Goal: Book appointment/travel/reservation

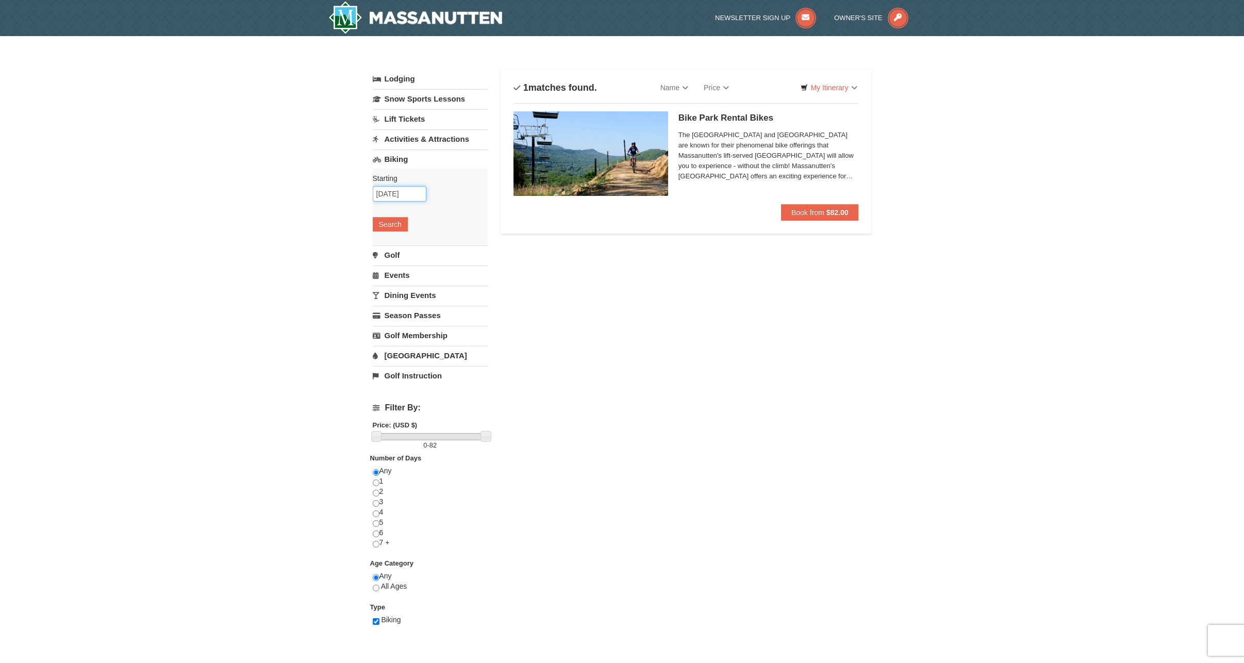
click at [405, 191] on input "10/09/2025" at bounding box center [400, 193] width 54 height 15
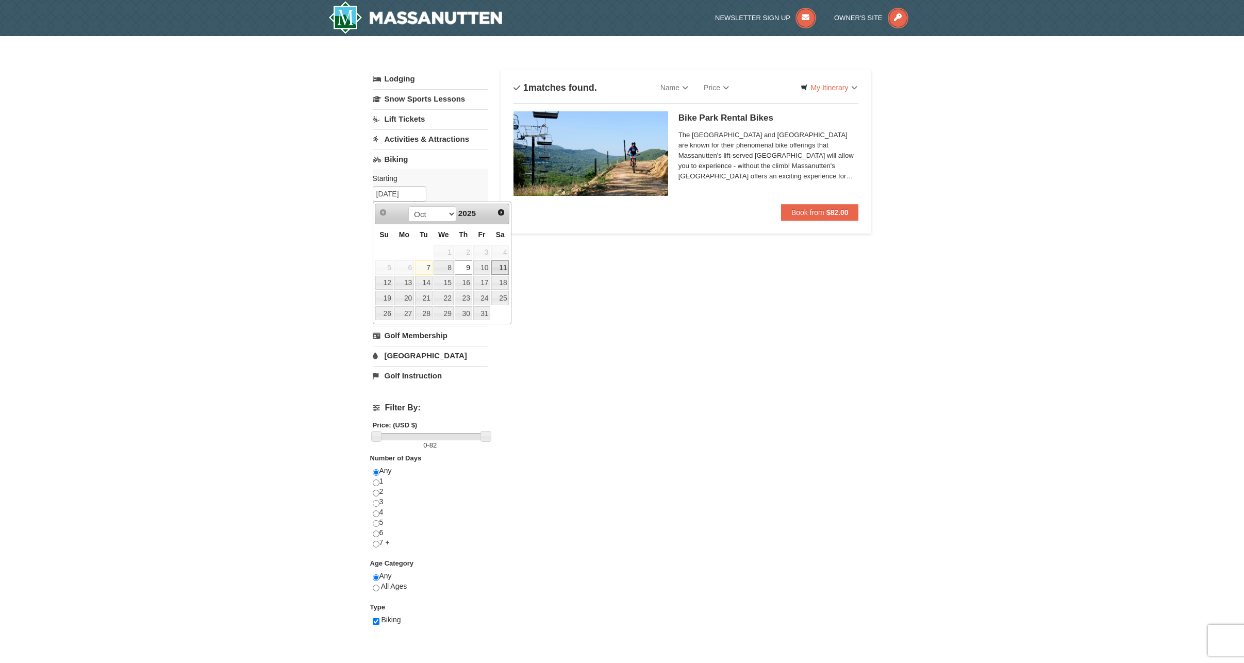
click at [503, 268] on link "11" at bounding box center [500, 267] width 18 height 14
type input "[DATE]"
click at [384, 227] on button "Search" at bounding box center [390, 224] width 35 height 14
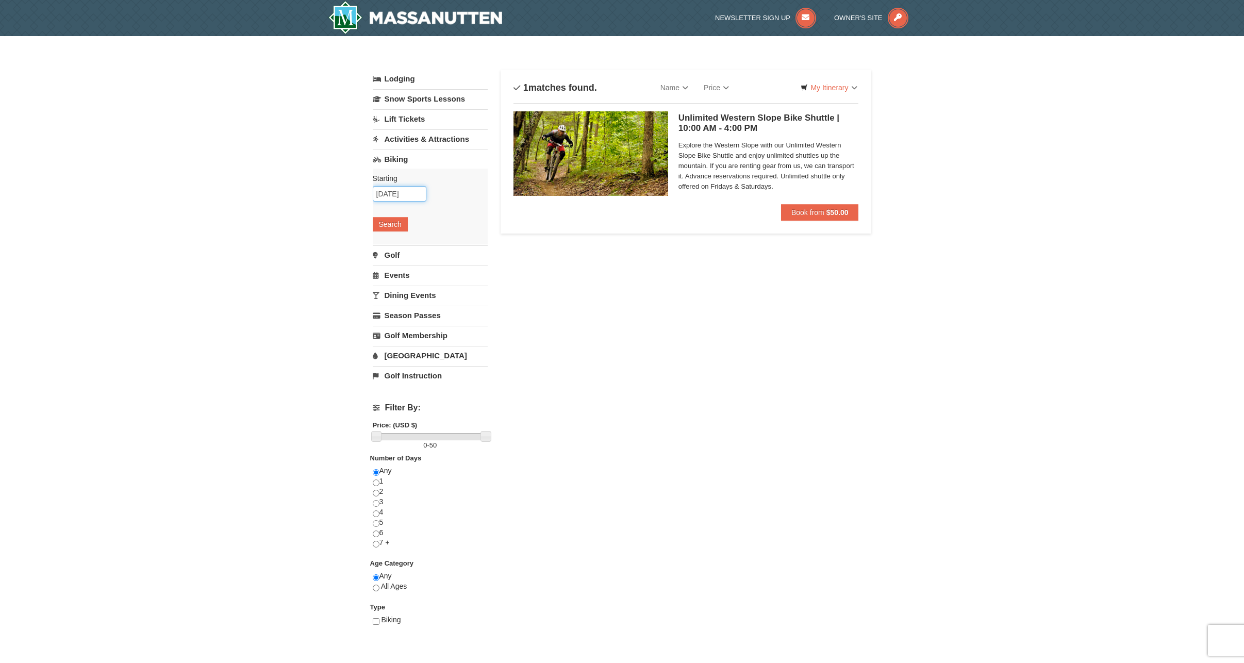
click at [413, 196] on input "[DATE]" at bounding box center [400, 193] width 54 height 15
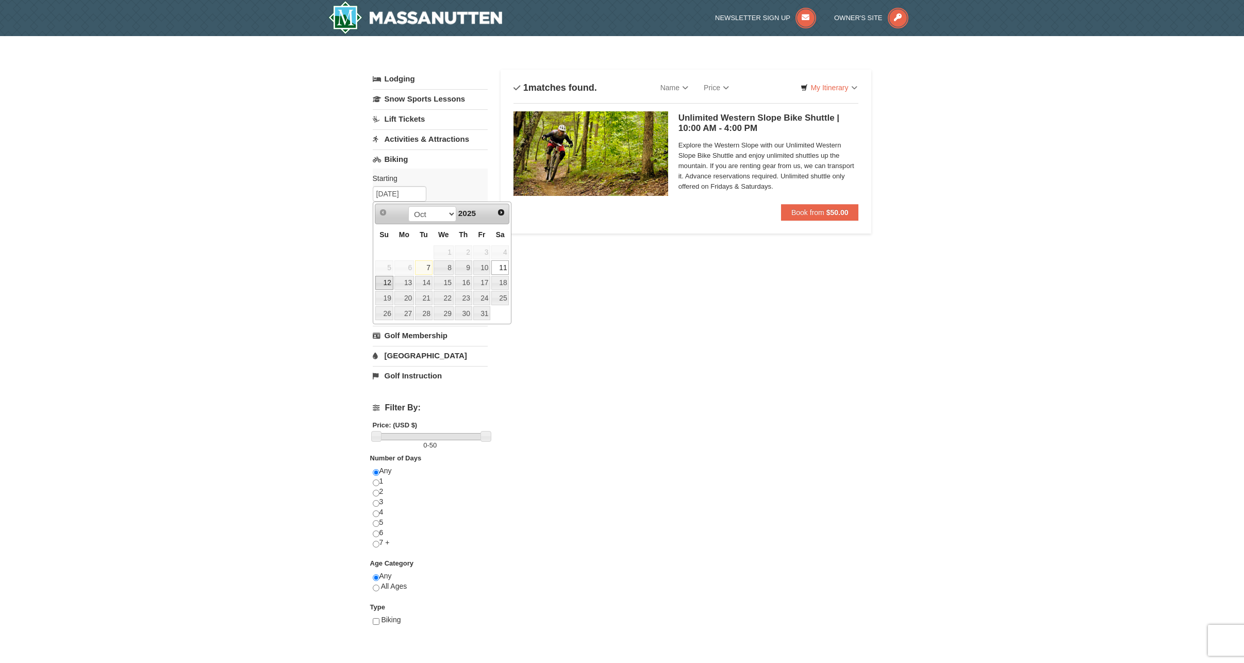
click at [385, 286] on link "12" at bounding box center [384, 283] width 18 height 14
type input "[DATE]"
click at [392, 224] on button "Search" at bounding box center [390, 224] width 35 height 14
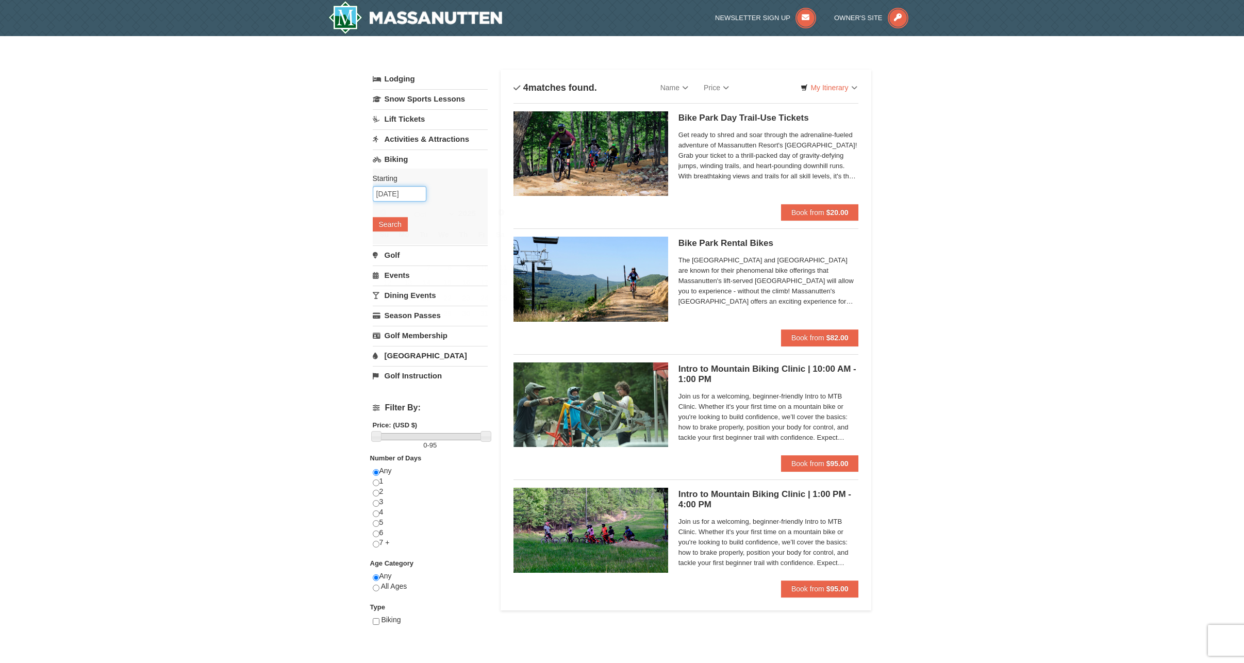
click at [418, 196] on input "10/12/2025" at bounding box center [400, 193] width 54 height 15
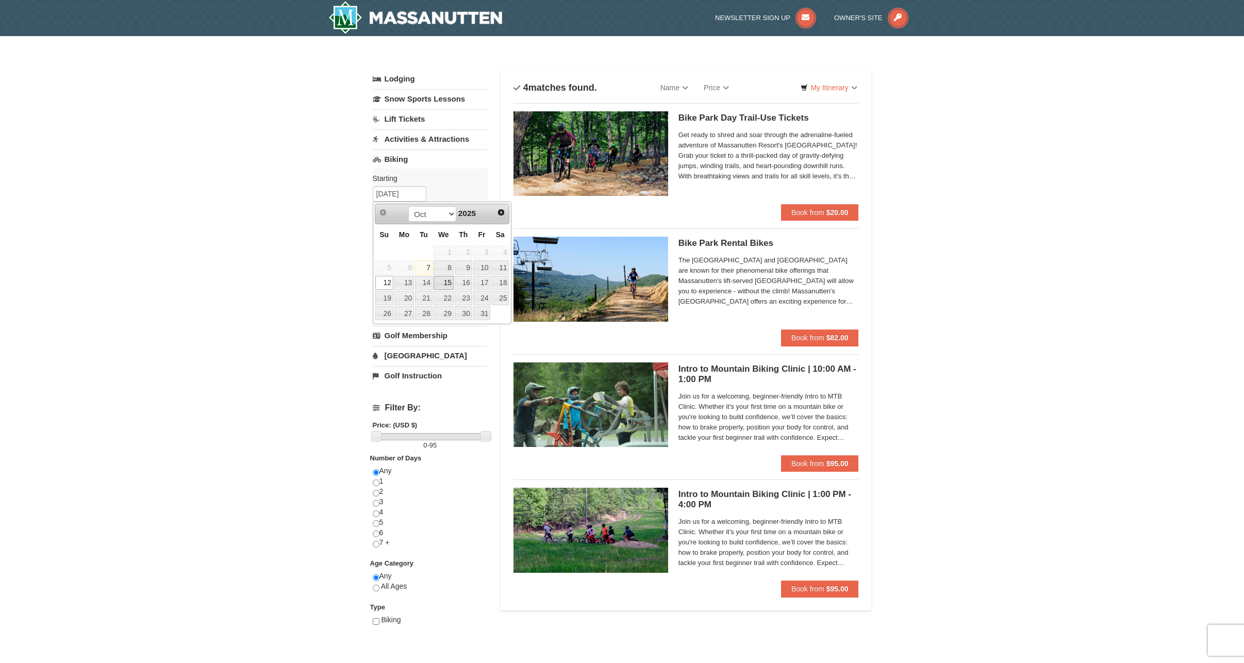
click at [441, 283] on link "15" at bounding box center [444, 283] width 20 height 14
type input "[DATE]"
click at [396, 229] on button "Search" at bounding box center [390, 224] width 35 height 14
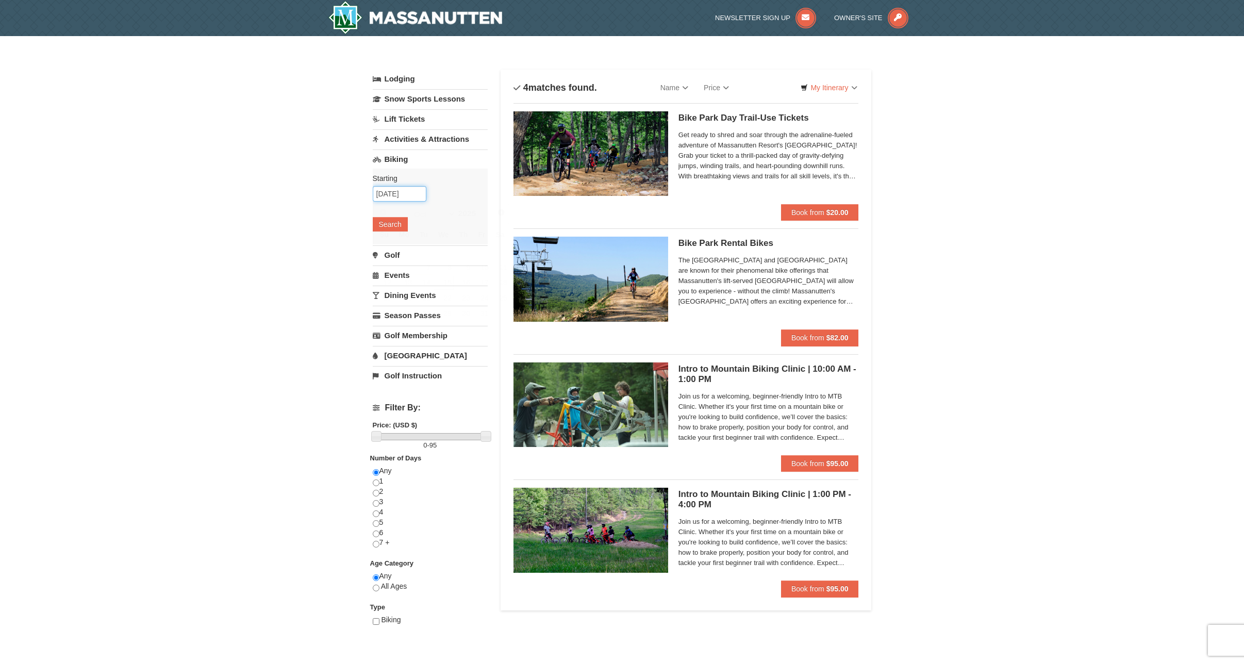
click at [402, 189] on input "[DATE]" at bounding box center [400, 193] width 54 height 15
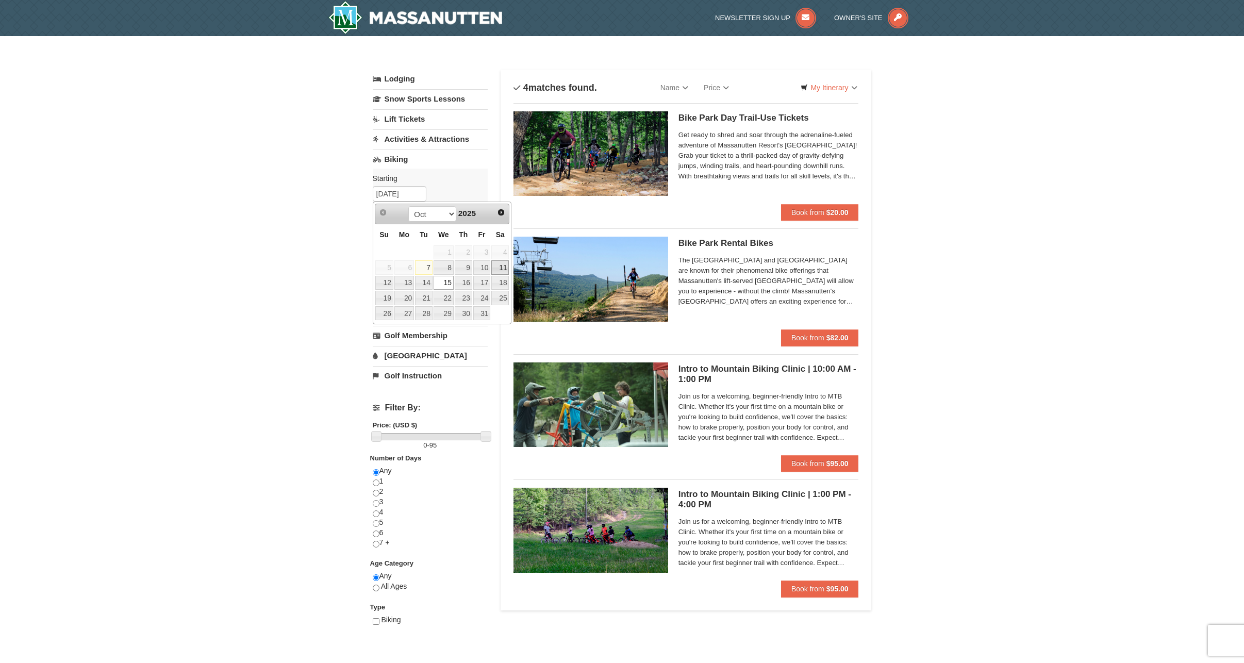
click at [499, 264] on link "11" at bounding box center [500, 267] width 18 height 14
type input "[DATE]"
click at [396, 224] on button "Search" at bounding box center [390, 224] width 35 height 14
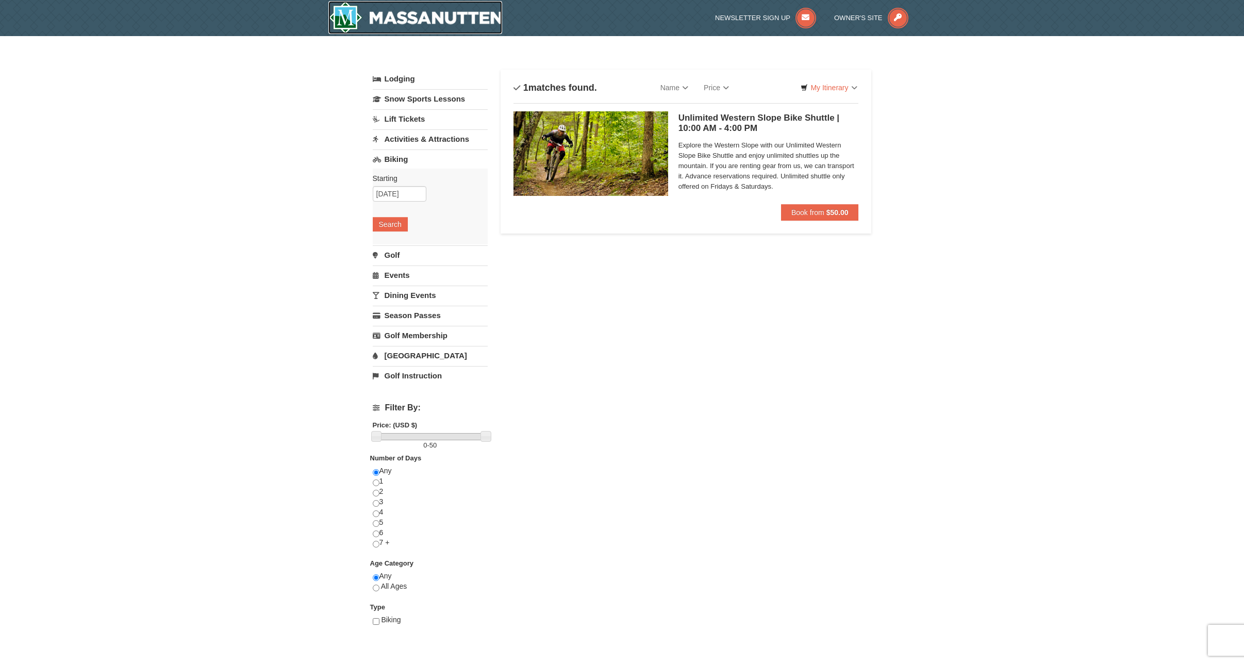
click at [397, 18] on img at bounding box center [415, 17] width 174 height 33
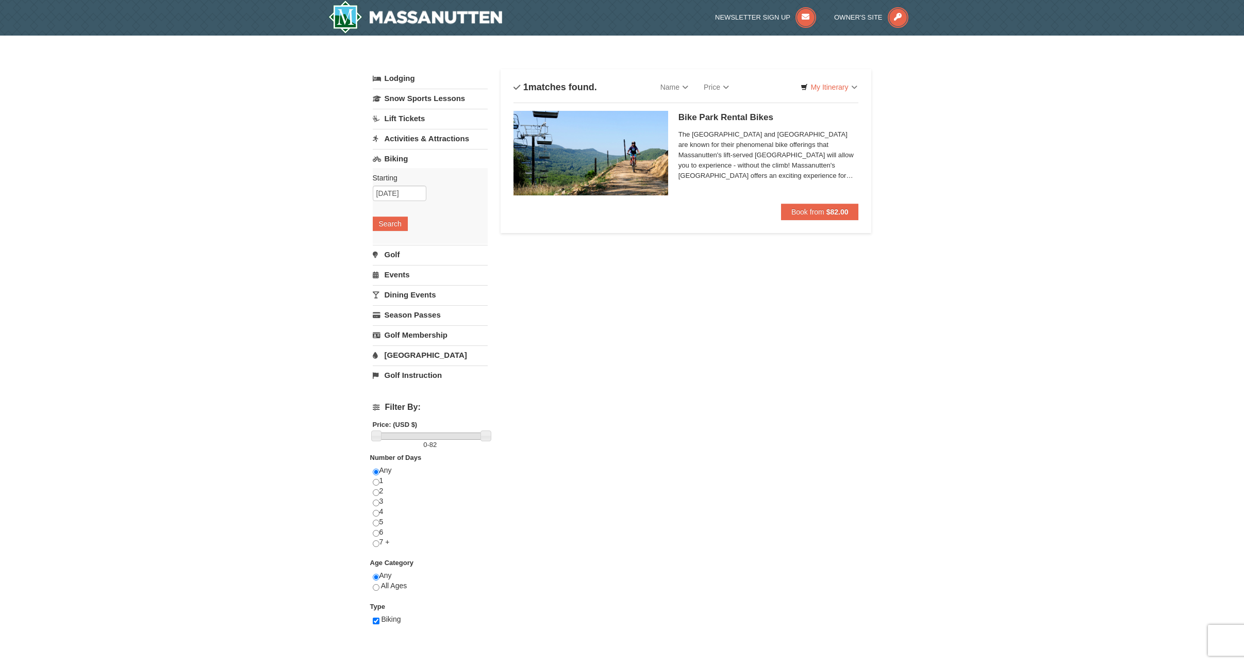
scroll to position [1, 0]
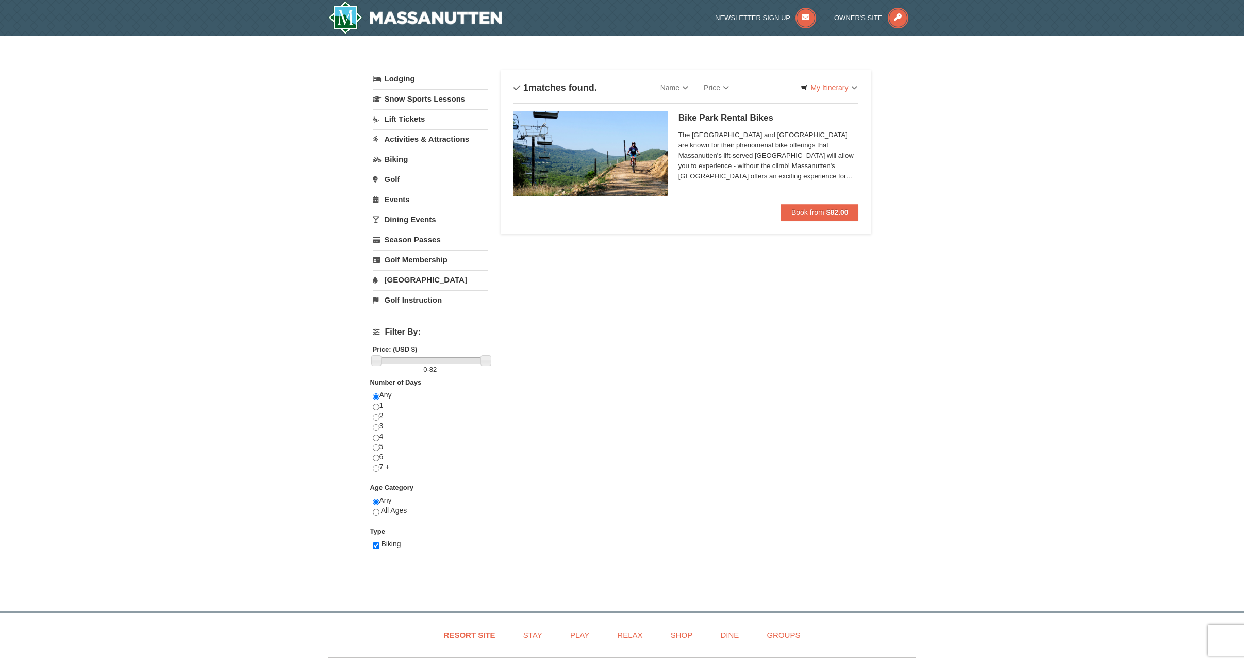
click at [409, 158] on link "Biking" at bounding box center [430, 159] width 115 height 19
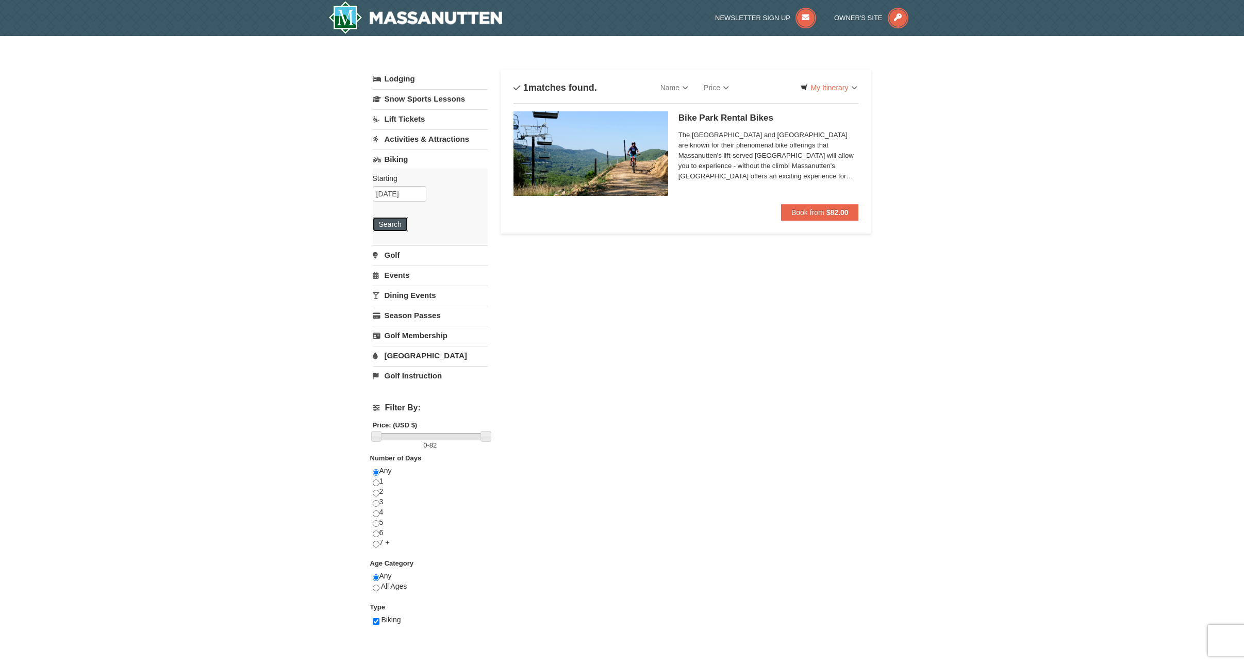
click at [400, 222] on button "Search" at bounding box center [390, 224] width 35 height 14
click at [407, 195] on input "[DATE]" at bounding box center [400, 193] width 54 height 15
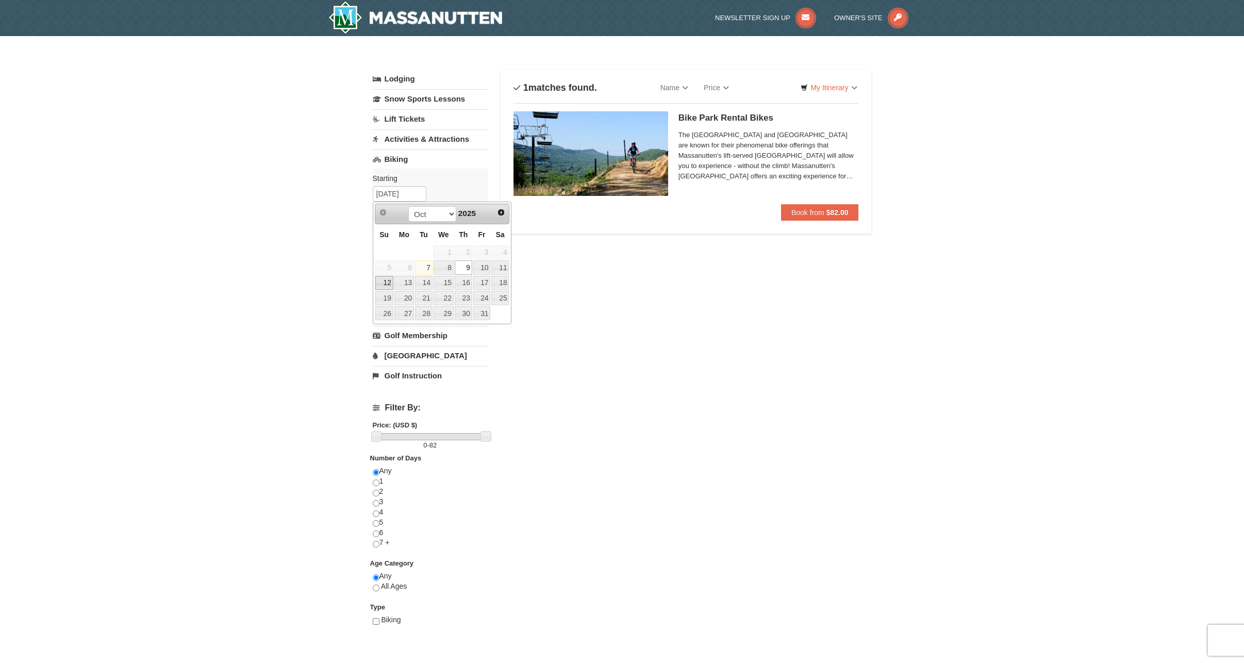
drag, startPoint x: 378, startPoint y: 285, endPoint x: 380, endPoint y: 274, distance: 11.0
click at [378, 285] on link "12" at bounding box center [384, 283] width 18 height 14
type input "[DATE]"
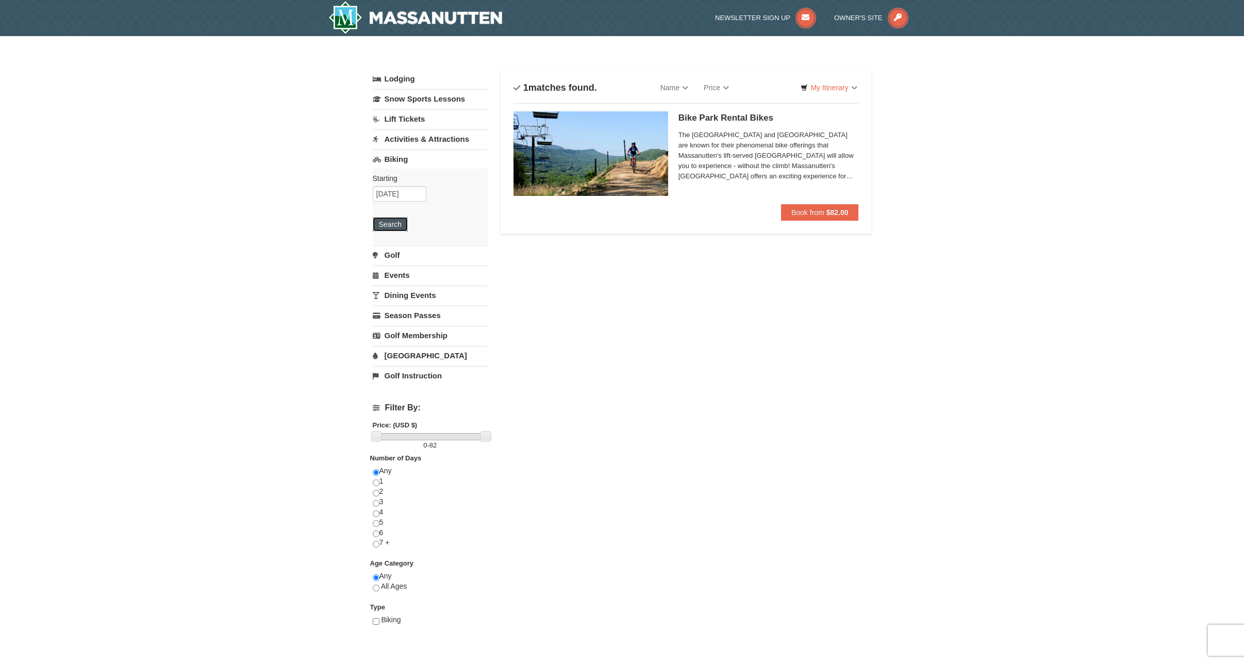
click at [398, 223] on button "Search" at bounding box center [390, 224] width 35 height 14
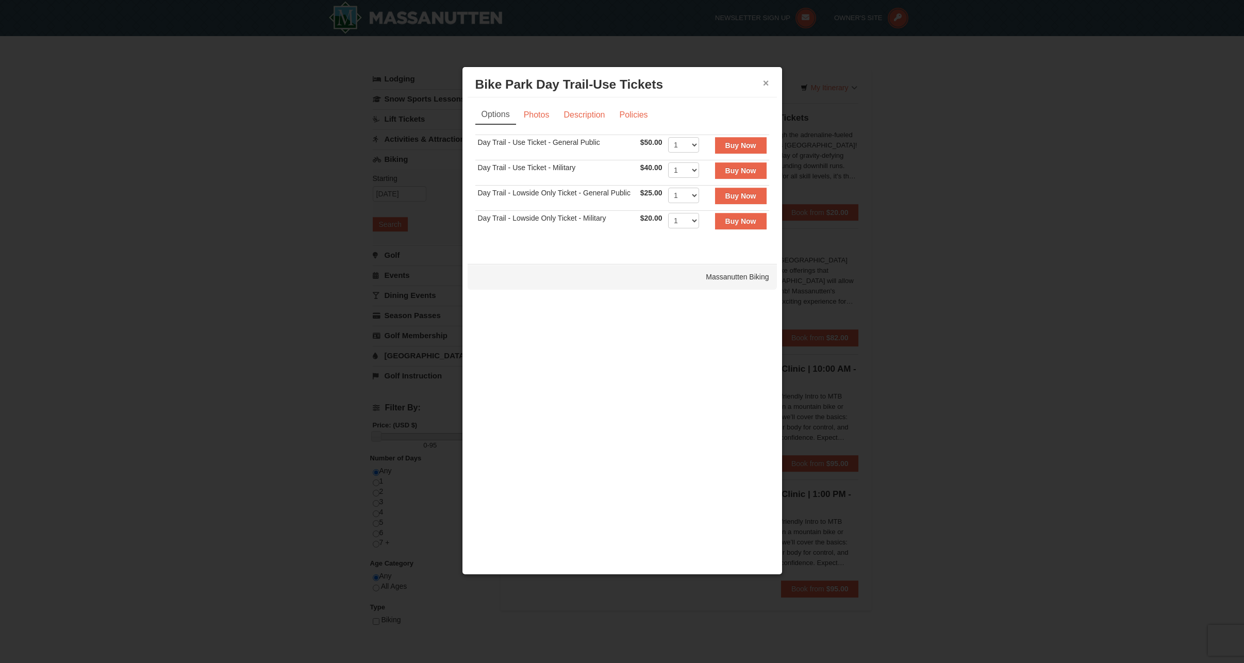
click at [768, 84] on button "×" at bounding box center [766, 83] width 6 height 10
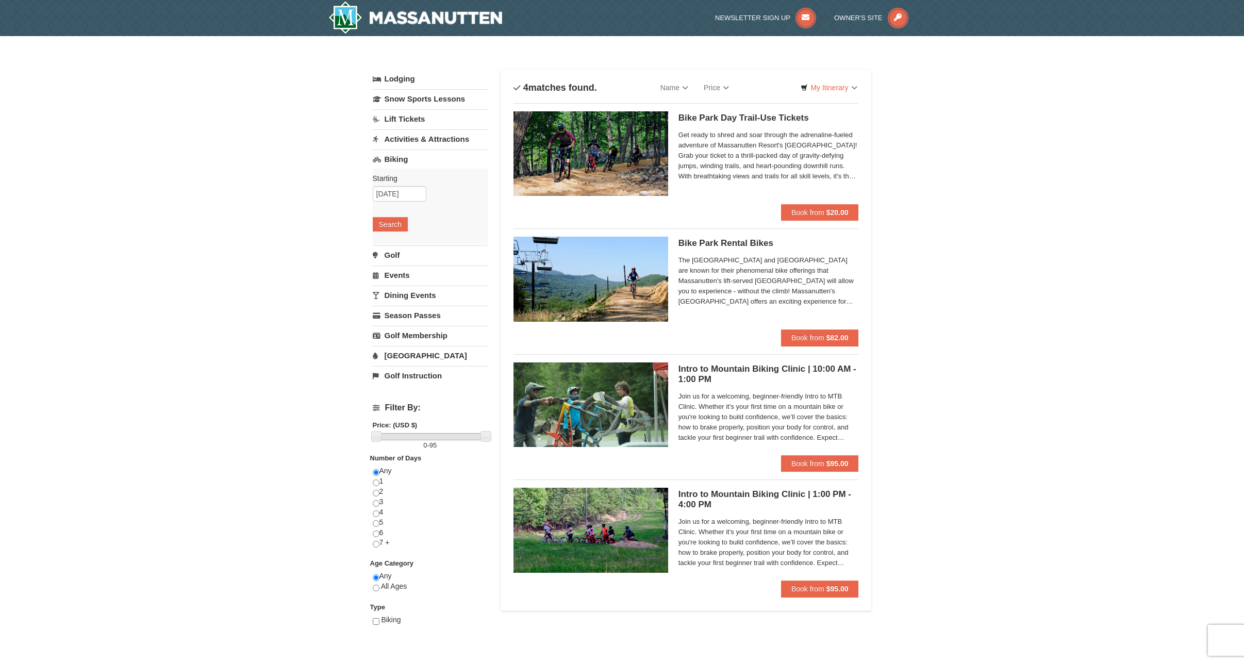
scroll to position [3, 0]
